Goal: Task Accomplishment & Management: Use online tool/utility

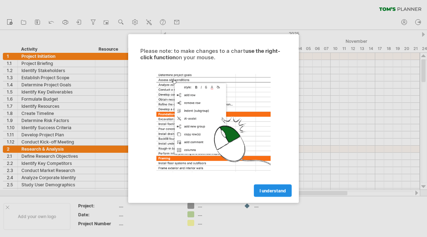
click at [268, 193] on link "I understand" at bounding box center [273, 191] width 38 height 12
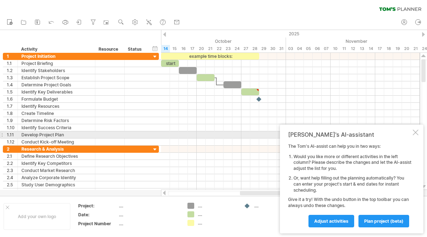
click at [415, 132] on div at bounding box center [416, 133] width 6 height 6
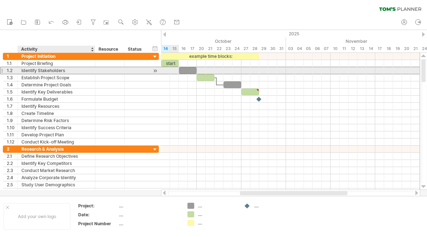
click at [49, 72] on div "Identify Stakeholders" at bounding box center [56, 70] width 70 height 7
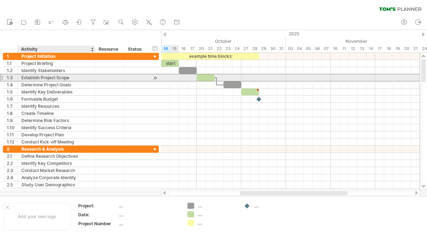
click at [49, 79] on div "Establish Project Scope" at bounding box center [56, 77] width 70 height 7
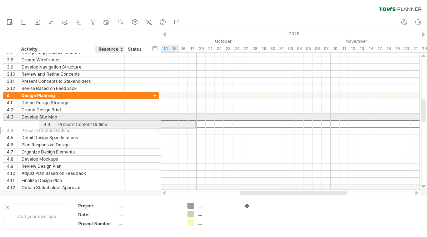
drag, startPoint x: 54, startPoint y: 124, endPoint x: 105, endPoint y: 123, distance: 51.1
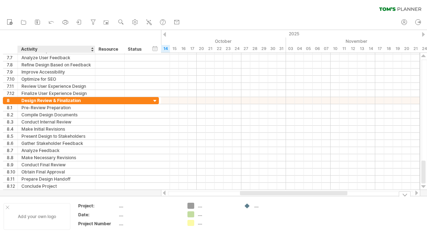
drag, startPoint x: 74, startPoint y: 192, endPoint x: 52, endPoint y: 227, distance: 41.8
click at [52, 227] on div "Trying to reach [DOMAIN_NAME] Connected again... 0% clear filter new 1" at bounding box center [213, 118] width 427 height 237
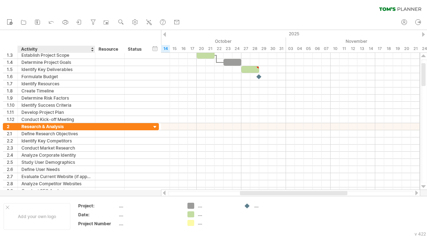
click at [55, 49] on div "Activity" at bounding box center [56, 49] width 70 height 7
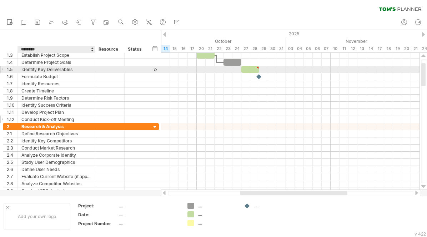
drag, startPoint x: 55, startPoint y: 49, endPoint x: 58, endPoint y: 117, distance: 68.6
click at [58, 117] on div "Trying to reach [DOMAIN_NAME] Connected again... 0% clear filter new 1" at bounding box center [213, 118] width 427 height 237
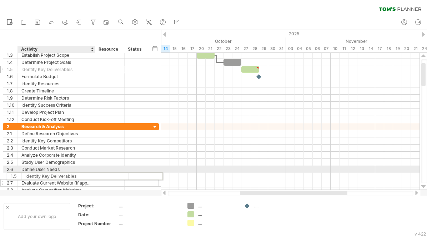
drag, startPoint x: 60, startPoint y: 72, endPoint x: 62, endPoint y: 175, distance: 103.2
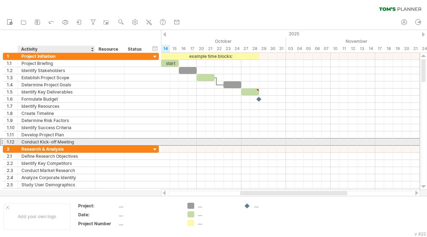
click at [50, 139] on div "Conduct Kick-off Meeting" at bounding box center [56, 142] width 70 height 7
click at [50, 139] on input "**********" at bounding box center [56, 142] width 70 height 7
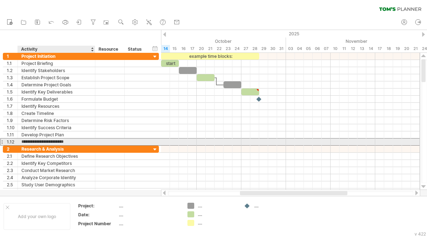
click at [50, 139] on input "**********" at bounding box center [56, 142] width 70 height 7
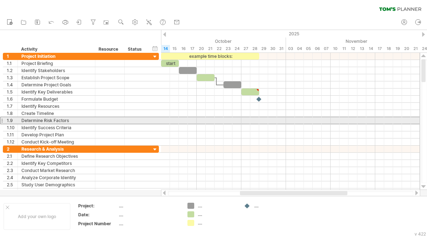
click at [2, 117] on div at bounding box center [1, 120] width 3 height 7
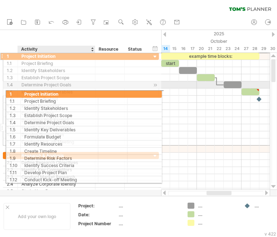
drag, startPoint x: 60, startPoint y: 57, endPoint x: 64, endPoint y: 127, distance: 69.7
click at [64, 127] on div "**********" at bounding box center [81, 98] width 156 height 93
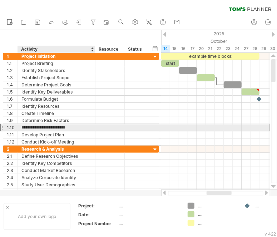
click at [64, 127] on input "**********" at bounding box center [56, 127] width 70 height 7
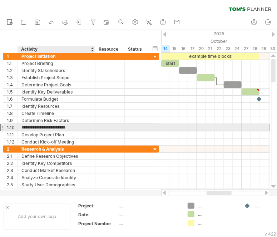
click at [64, 127] on input "**********" at bounding box center [56, 127] width 70 height 7
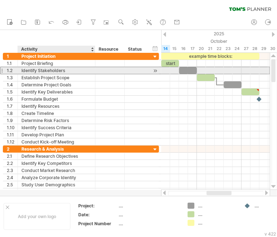
click at [31, 67] on div "Identify Stakeholders" at bounding box center [56, 70] width 70 height 7
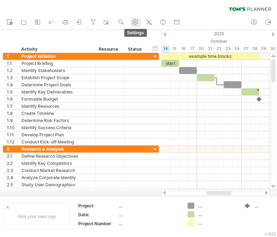
click at [139, 23] on use at bounding box center [134, 22] width 7 height 7
select select "*"
select select "**"
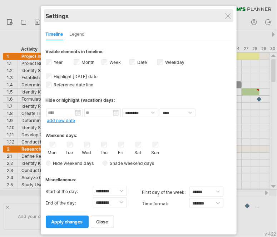
click at [223, 15] on div "Settings" at bounding box center [139, 15] width 186 height 13
click at [231, 16] on div "Settings" at bounding box center [139, 15] width 186 height 13
click at [231, 12] on div "Settings" at bounding box center [139, 15] width 186 height 13
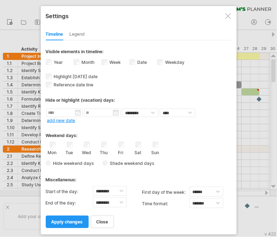
click at [228, 16] on div at bounding box center [228, 16] width 6 height 6
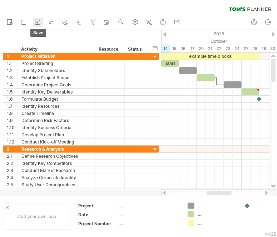
click at [36, 22] on icon at bounding box center [37, 22] width 7 height 7
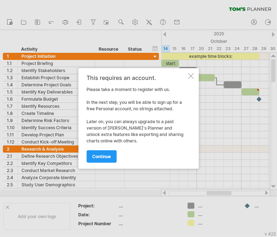
click at [186, 75] on div "This requires an account." at bounding box center [136, 78] width 100 height 6
click at [190, 75] on div at bounding box center [191, 76] width 6 height 6
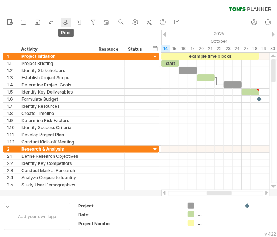
click at [66, 25] on rect at bounding box center [65, 24] width 2 height 2
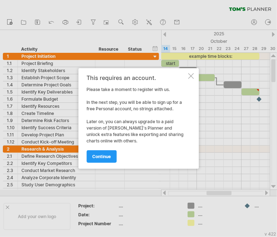
click at [190, 74] on div at bounding box center [191, 76] width 6 height 6
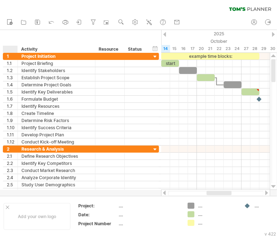
click at [14, 37] on div "hide start/end/duration show start/end/duration ******** Activity ******** Reso…" at bounding box center [80, 41] width 161 height 23
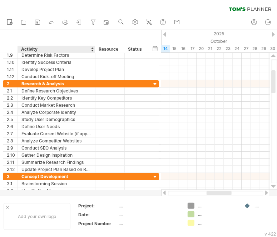
click at [95, 48] on div "******** Resource" at bounding box center [109, 49] width 29 height 7
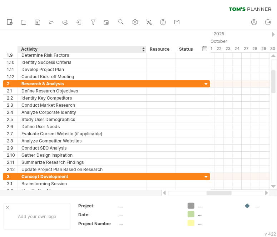
drag, startPoint x: 94, startPoint y: 49, endPoint x: 144, endPoint y: 49, distance: 49.3
click at [144, 49] on div "******** Activity" at bounding box center [81, 49] width 129 height 7
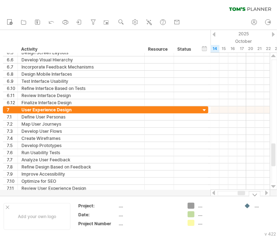
click at [257, 206] on div "...." at bounding box center [273, 206] width 39 height 6
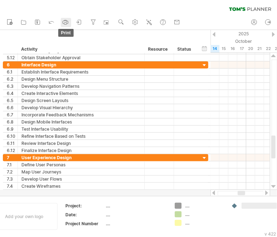
click at [65, 23] on icon at bounding box center [65, 22] width 7 height 7
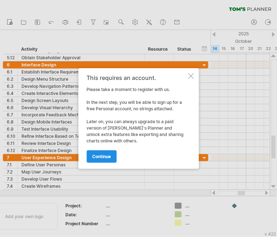
click at [103, 162] on link "continue" at bounding box center [101, 156] width 30 height 12
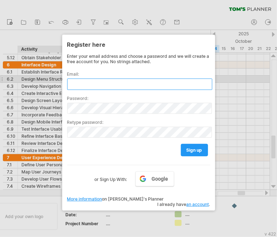
click at [89, 81] on input "text" at bounding box center [139, 84] width 145 height 11
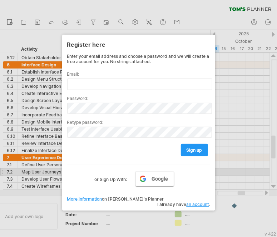
click at [161, 176] on span "Google" at bounding box center [159, 179] width 16 height 6
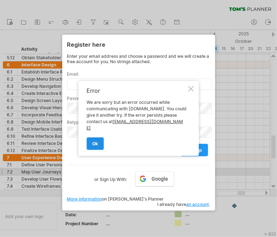
click at [96, 144] on link "ok" at bounding box center [94, 143] width 17 height 12
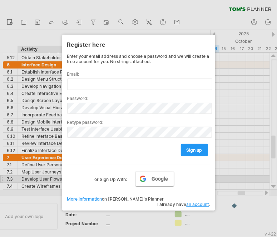
click at [144, 176] on link "Google" at bounding box center [154, 178] width 39 height 15
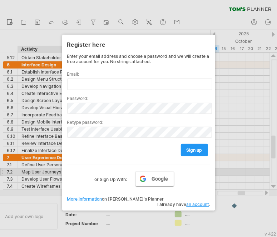
click at [146, 172] on link "Google" at bounding box center [154, 178] width 39 height 15
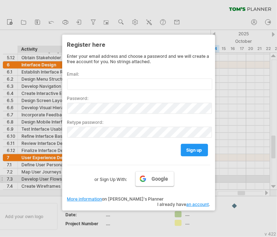
click at [147, 177] on link "Google" at bounding box center [154, 178] width 39 height 15
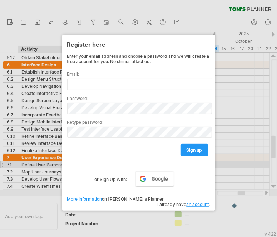
click at [114, 167] on div "Google or Sign Up With:" at bounding box center [138, 174] width 143 height 19
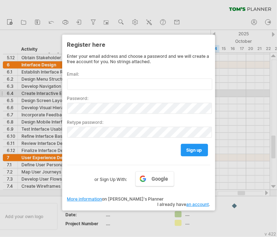
click at [219, 90] on div at bounding box center [138, 118] width 277 height 237
click at [58, 38] on div at bounding box center [138, 118] width 277 height 237
